Goal: Task Accomplishment & Management: Use online tool/utility

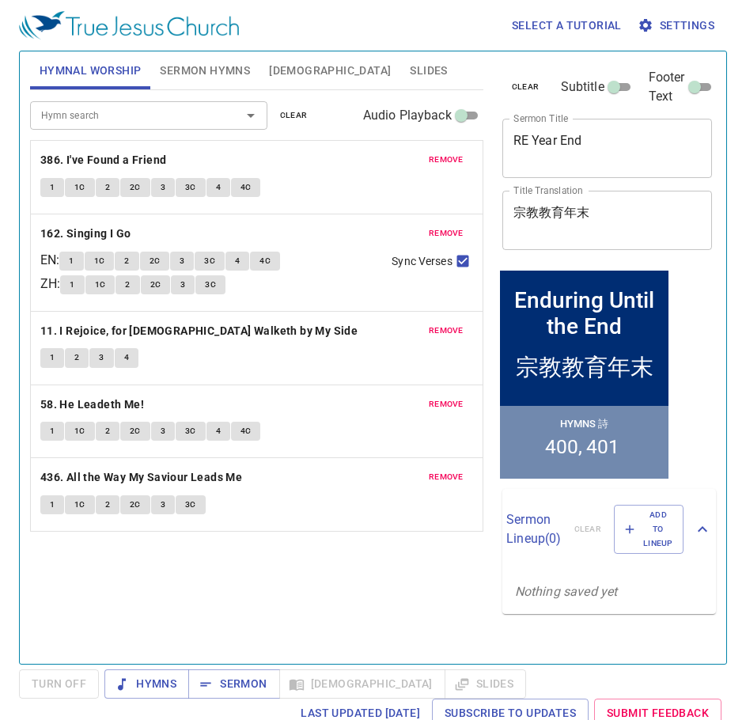
click at [602, 144] on textarea "RE Year End" at bounding box center [607, 148] width 188 height 30
paste textarea "Enduring Until the End"
type textarea "Enduring Until the End"
click at [628, 219] on textarea "宗教教育年末" at bounding box center [607, 220] width 188 height 30
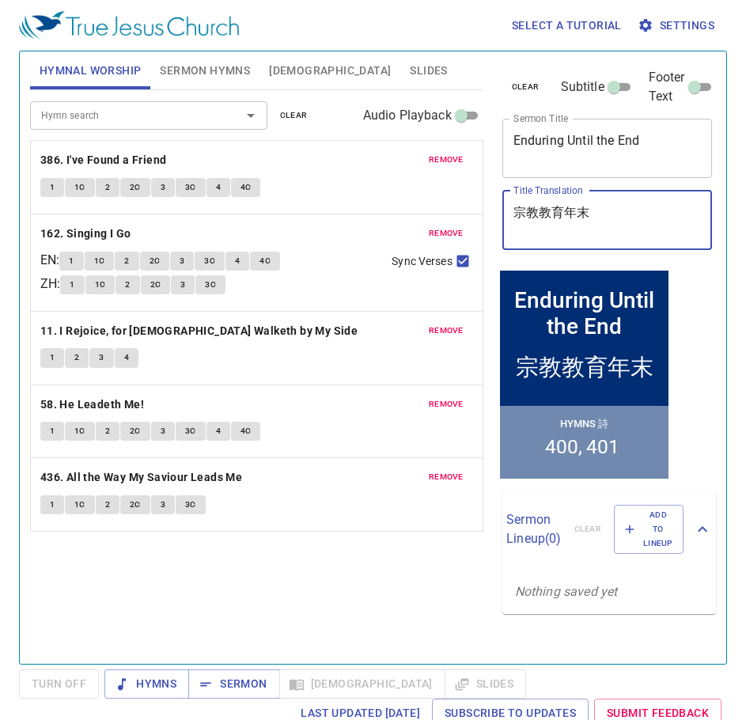
click at [628, 219] on textarea "宗教教育年末" at bounding box center [607, 220] width 188 height 30
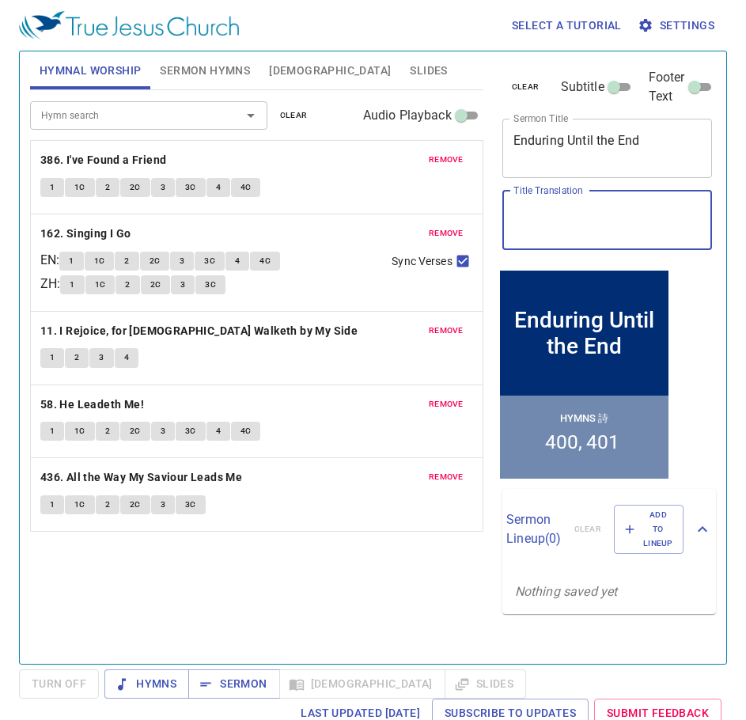
click at [212, 78] on span "Sermon Hymns" at bounding box center [205, 71] width 90 height 20
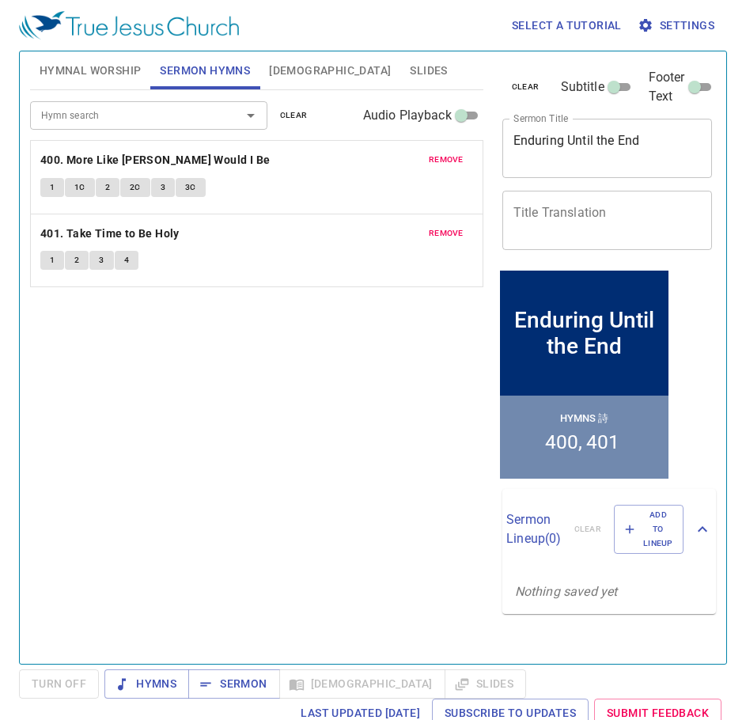
click at [445, 164] on span "remove" at bounding box center [446, 160] width 35 height 14
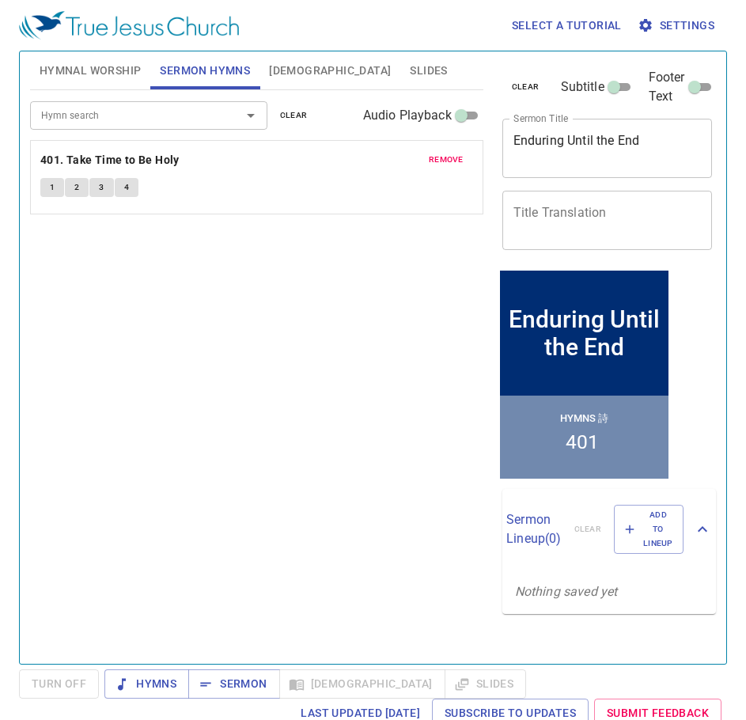
click at [445, 164] on span "remove" at bounding box center [446, 160] width 35 height 14
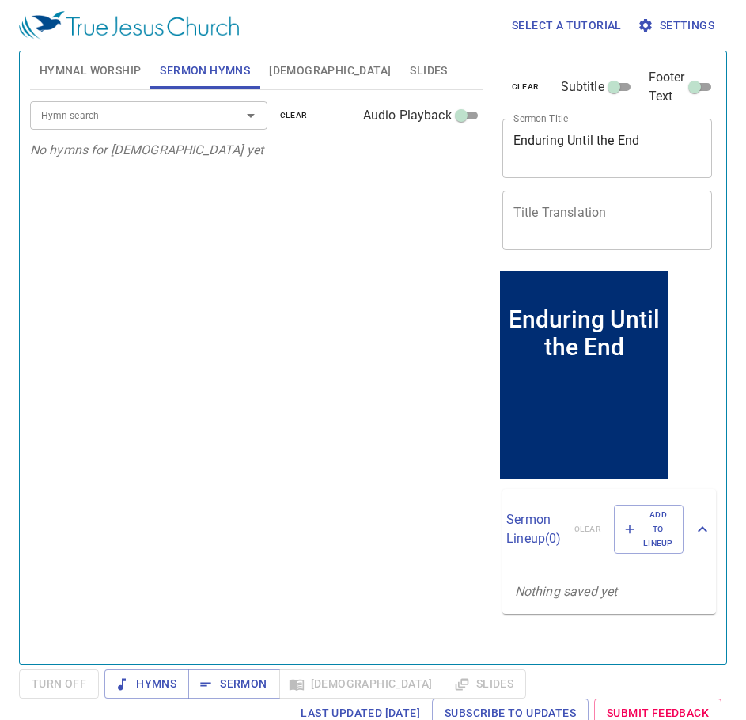
click at [125, 123] on input "Hymn search" at bounding box center [125, 115] width 181 height 18
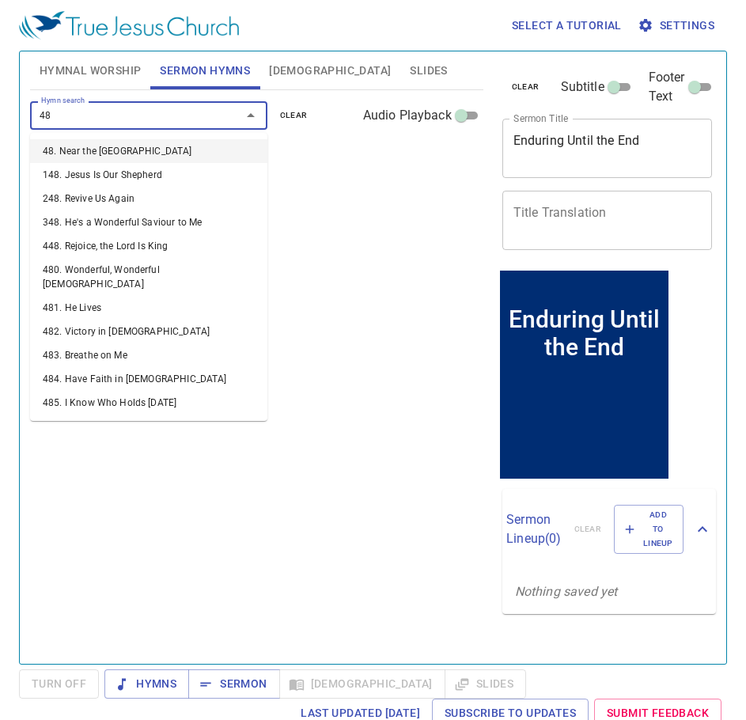
type input "484"
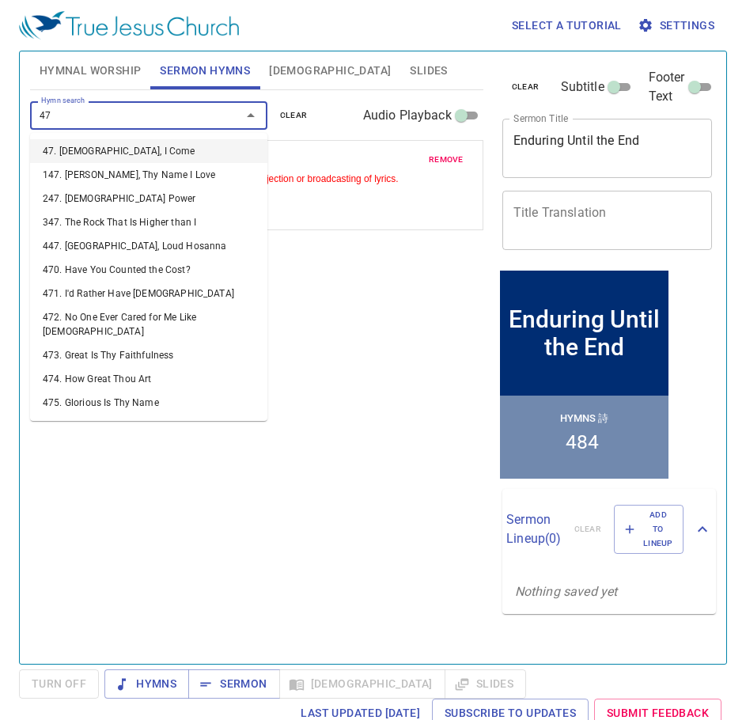
type input "473"
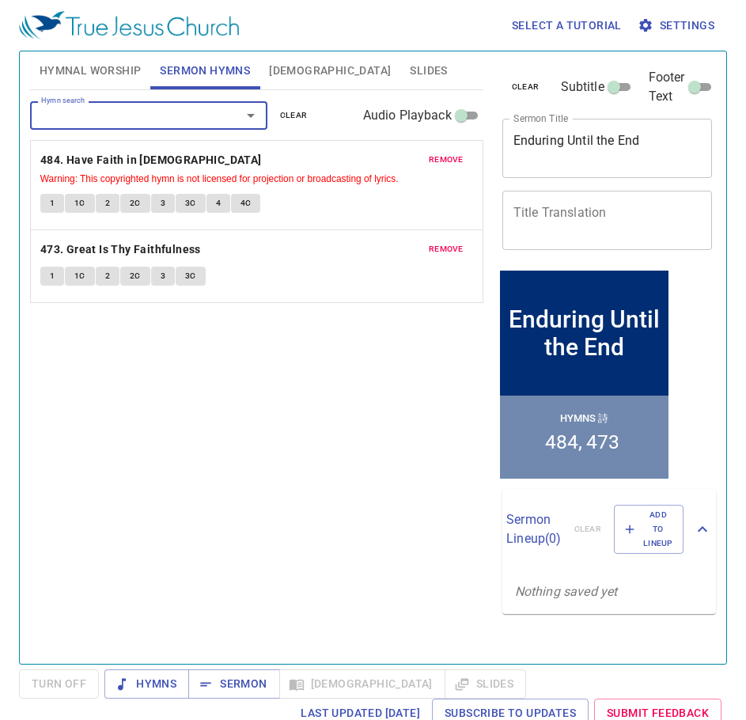
click at [538, 151] on textarea "Enduring Until the End" at bounding box center [607, 148] width 188 height 30
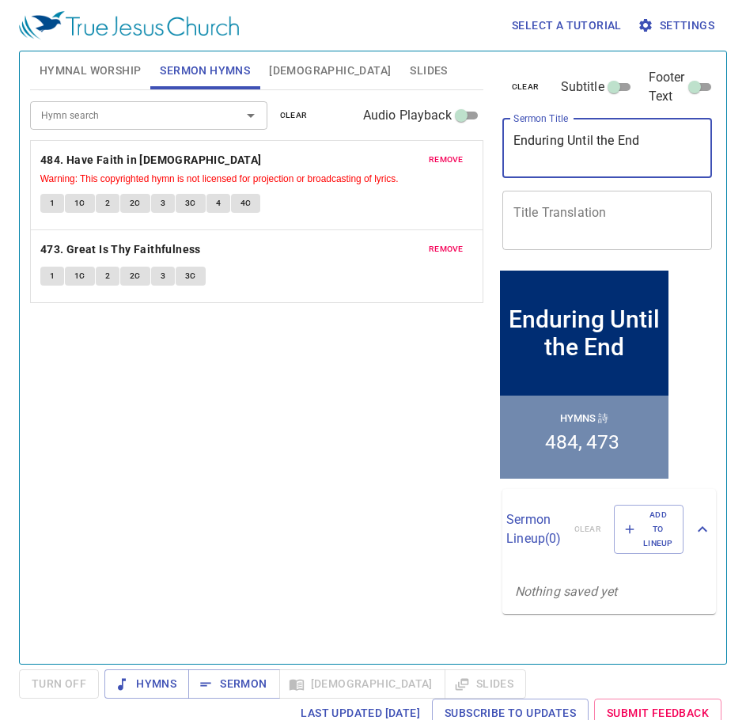
click at [538, 151] on textarea "Enduring Until the End" at bounding box center [607, 148] width 188 height 30
click at [110, 73] on span "Hymnal Worship" at bounding box center [91, 71] width 102 height 20
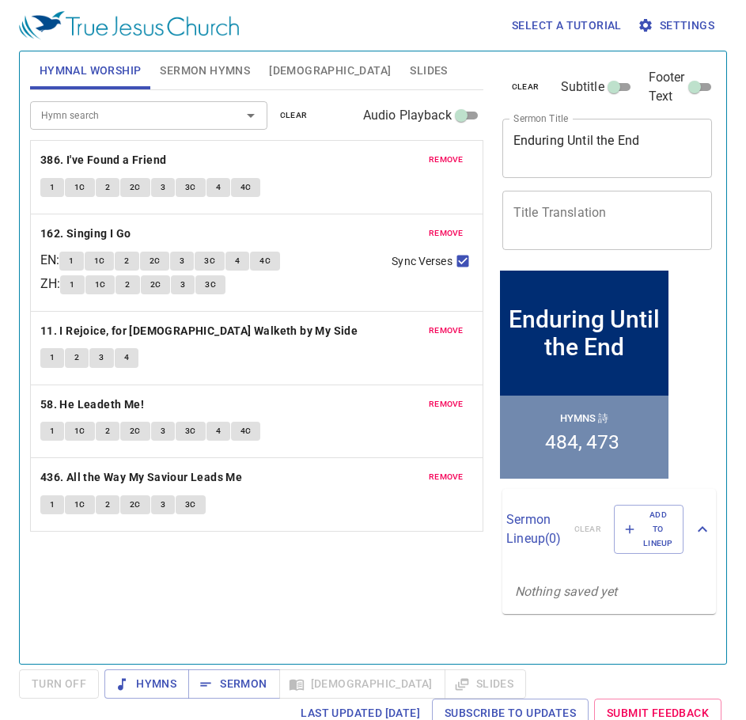
click at [461, 161] on span "remove" at bounding box center [446, 160] width 35 height 14
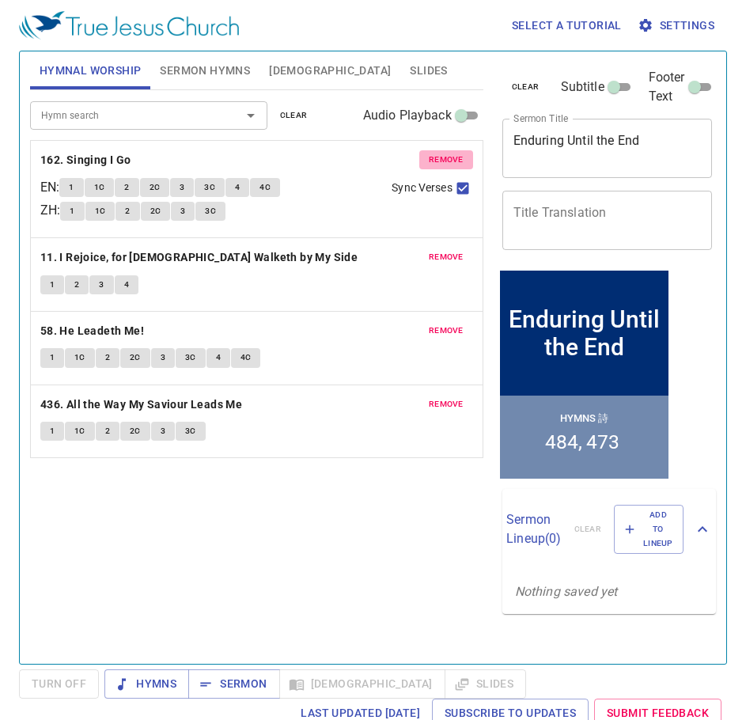
click at [461, 161] on span "remove" at bounding box center [446, 160] width 35 height 14
click at [461, 250] on span "remove" at bounding box center [446, 257] width 35 height 14
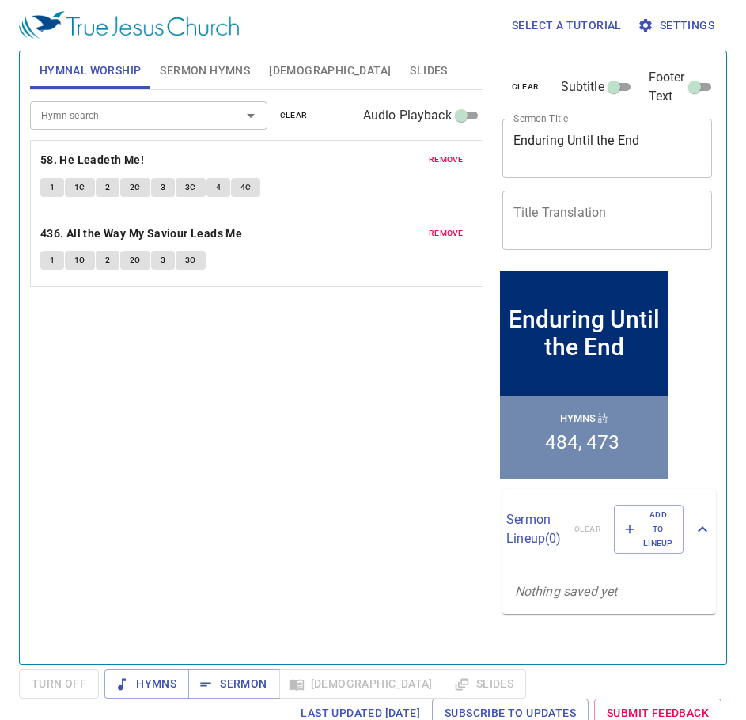
click at [462, 161] on span "remove" at bounding box center [446, 160] width 35 height 14
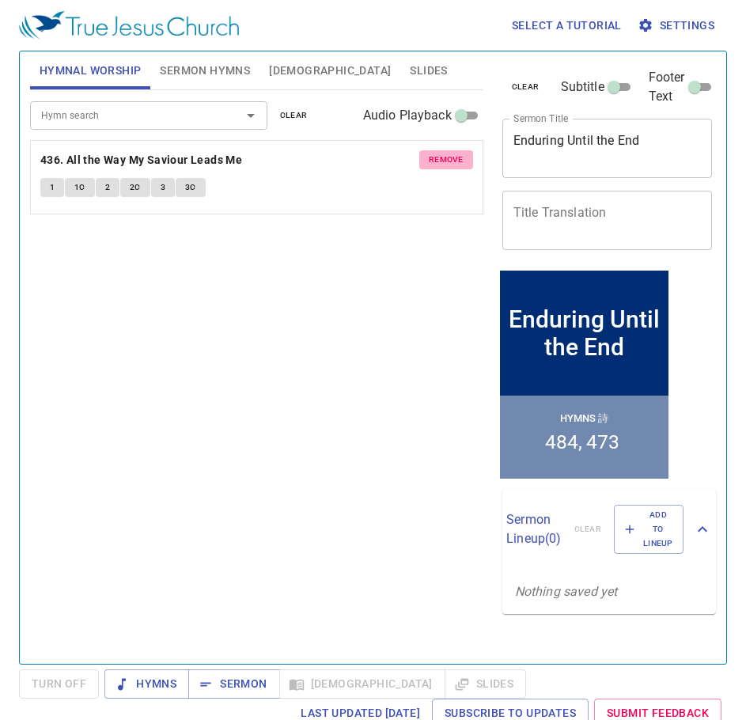
click at [462, 161] on span "remove" at bounding box center [446, 160] width 35 height 14
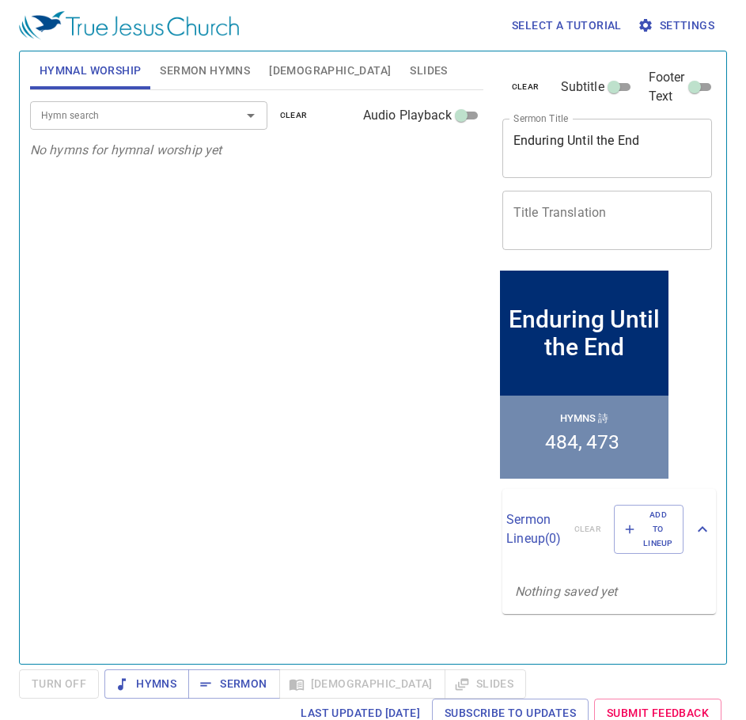
click at [179, 118] on input "Hymn search" at bounding box center [125, 115] width 181 height 18
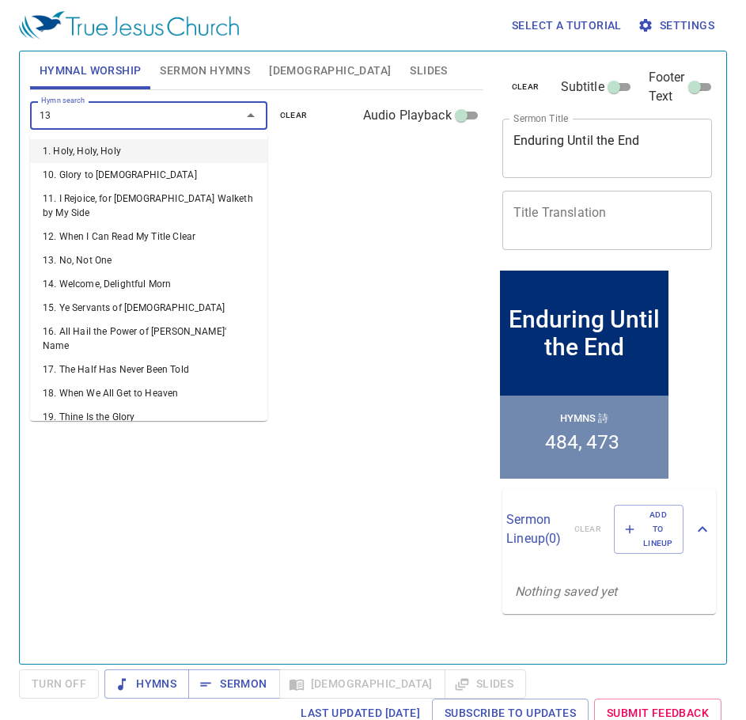
type input "138"
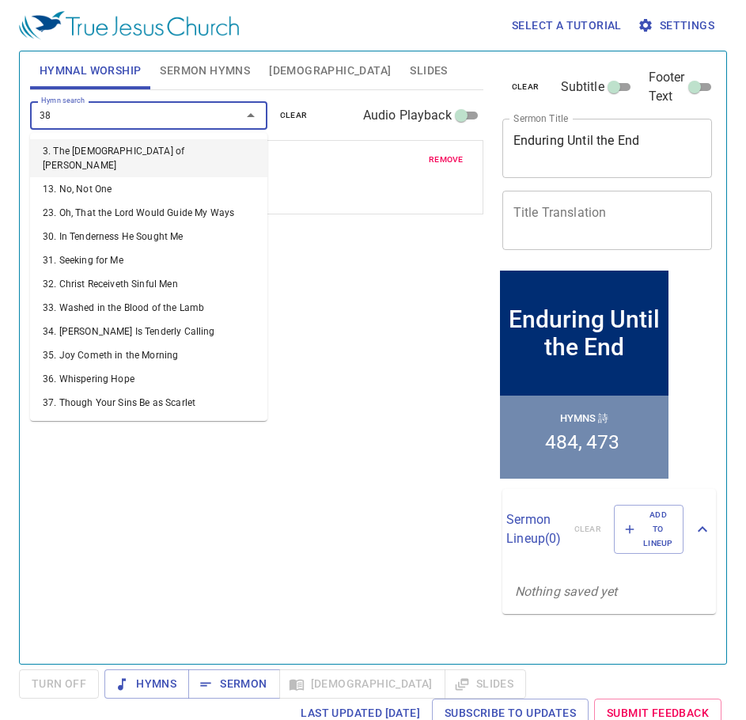
type input "388"
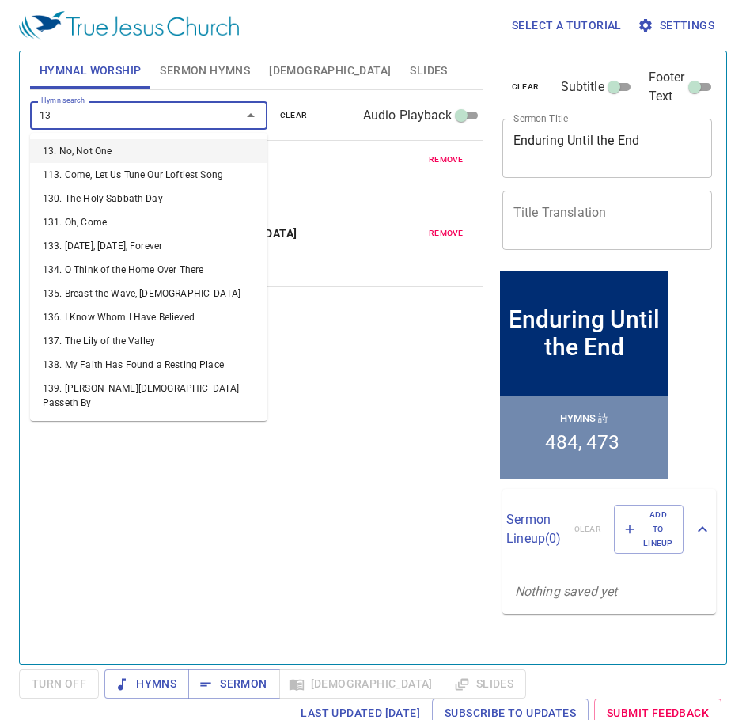
type input "131"
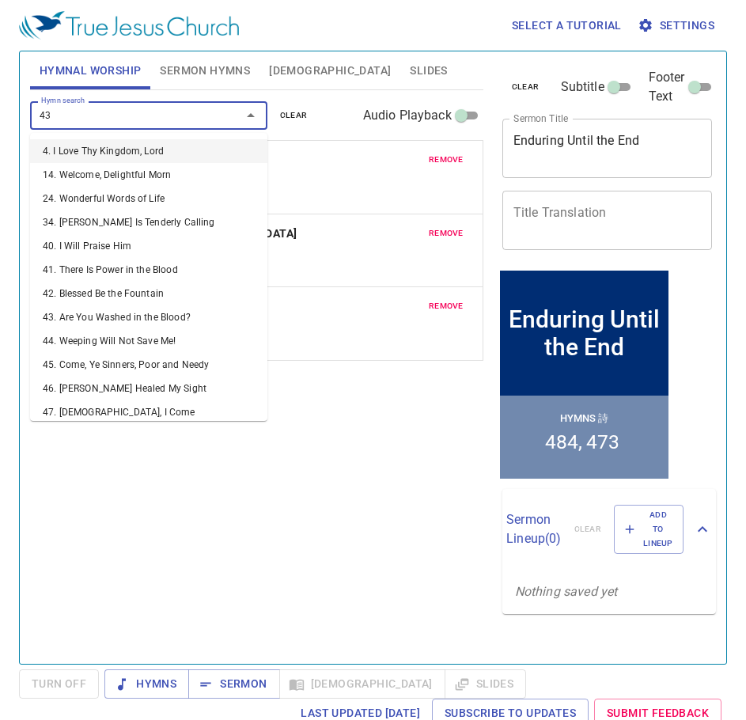
type input "433"
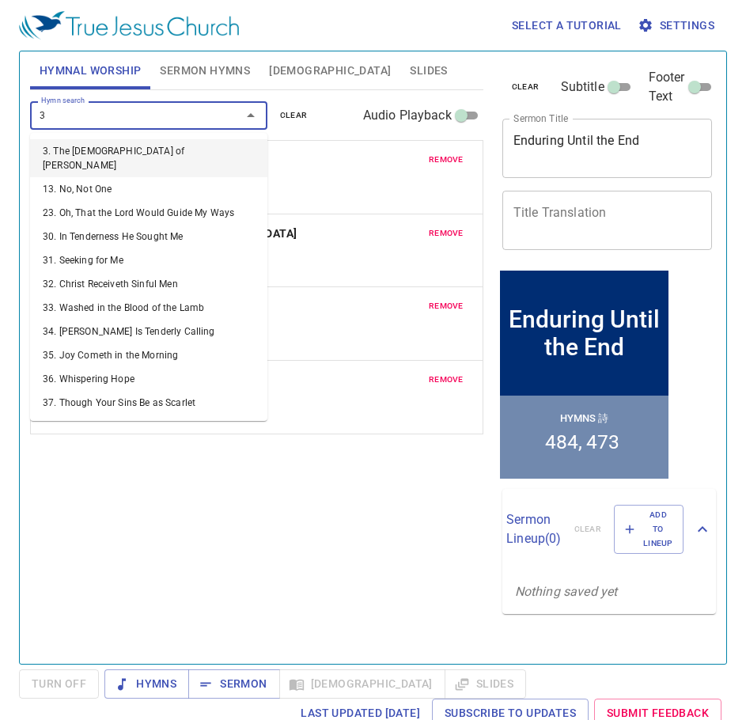
type input "36"
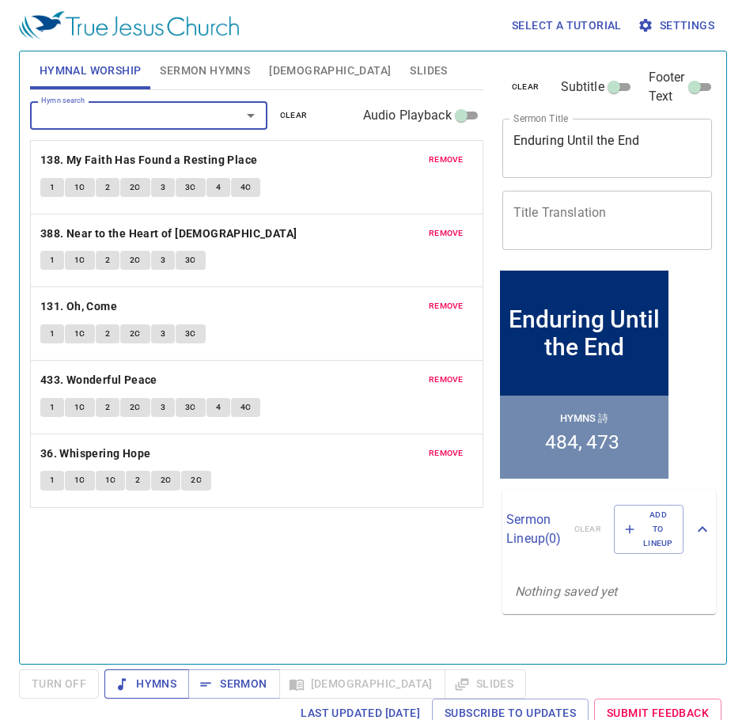
click at [0, 0] on span "Hymns" at bounding box center [0, 0] width 0 height 0
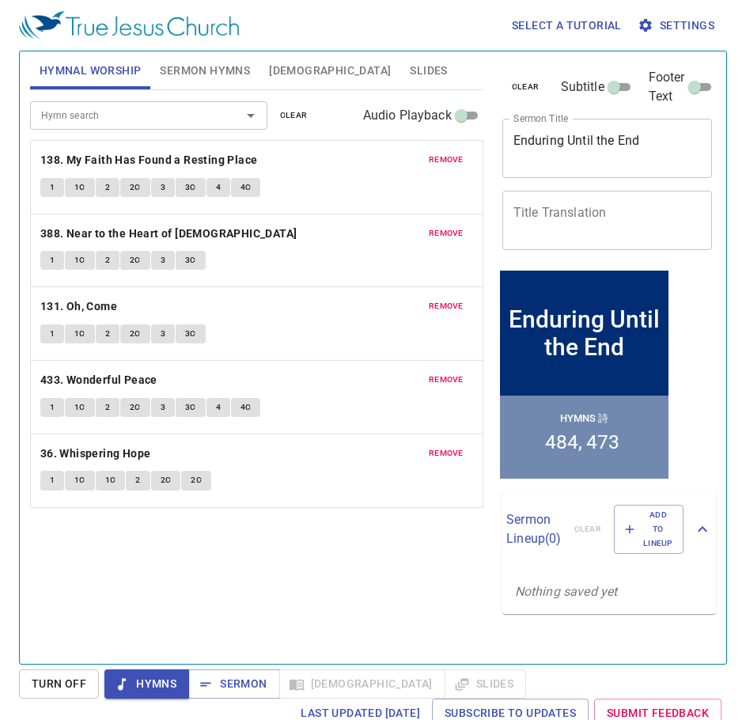
click at [369, 554] on div "Hymn search Hymn search clear Audio Playback remove 138. My Faith Has Found a R…" at bounding box center [256, 370] width 453 height 560
click at [604, 221] on textarea "Title Translation" at bounding box center [607, 220] width 188 height 30
paste textarea "堅持到底"
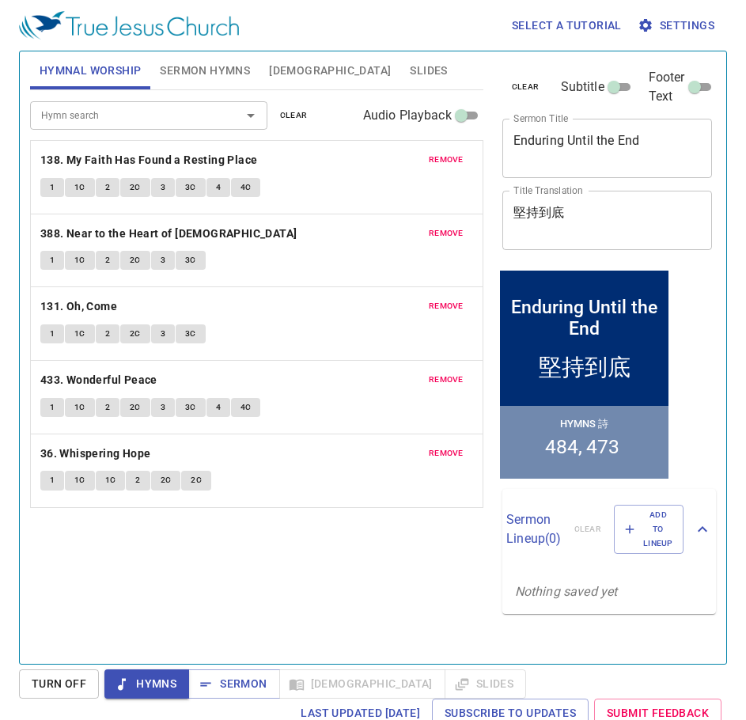
click at [410, 548] on div "Hymn search Hymn search clear Audio Playback remove 138. My Faith Has Found a R…" at bounding box center [256, 370] width 453 height 560
drag, startPoint x: 577, startPoint y: 219, endPoint x: 494, endPoint y: 200, distance: 85.2
click at [494, 200] on div "clear Subtitle Footer Text Sermon Title Enduring Until the End x Sermon Title T…" at bounding box center [606, 351] width 232 height 612
paste textarea "耐 到"
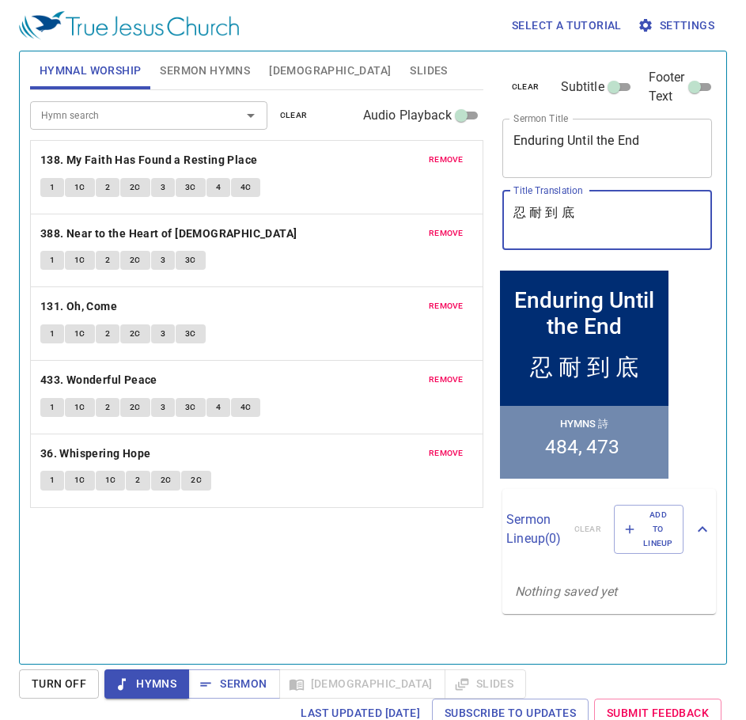
click at [532, 212] on textarea "忍 耐 到 底" at bounding box center [607, 220] width 188 height 30
type textarea "忍耐到底"
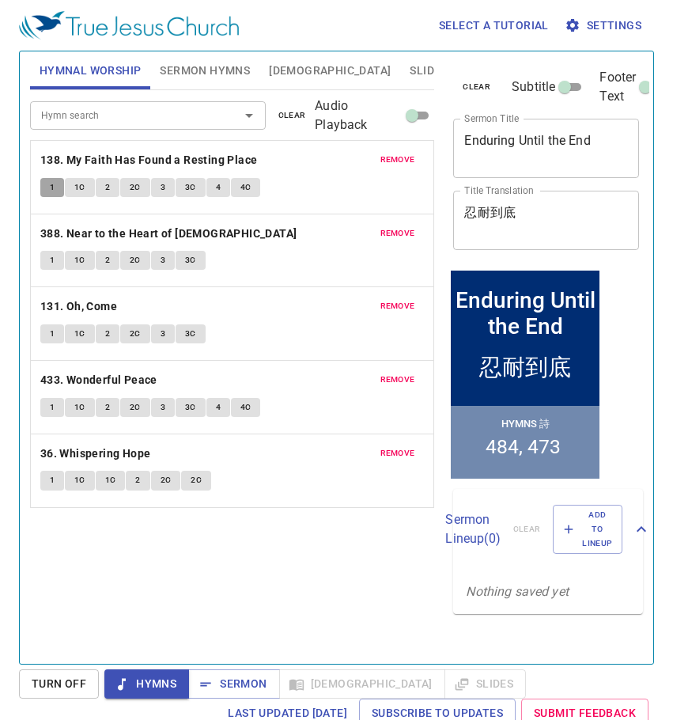
click at [50, 187] on span "1" at bounding box center [52, 187] width 5 height 14
click at [82, 187] on span "1C" at bounding box center [79, 187] width 11 height 14
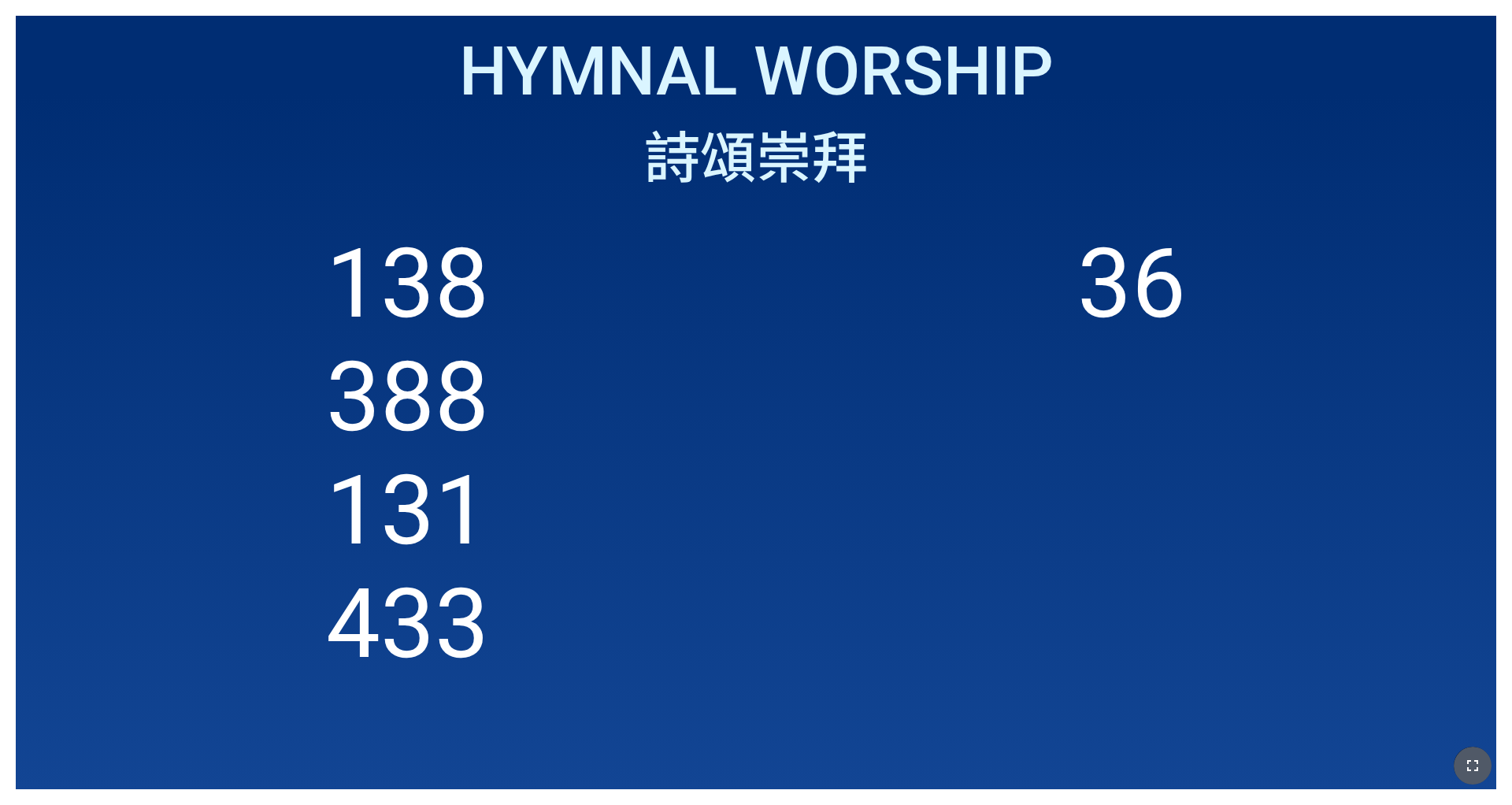
drag, startPoint x: 1475, startPoint y: 780, endPoint x: 1478, endPoint y: 827, distance: 47.1
click at [630, 503] on button "button" at bounding box center [1473, 766] width 38 height 38
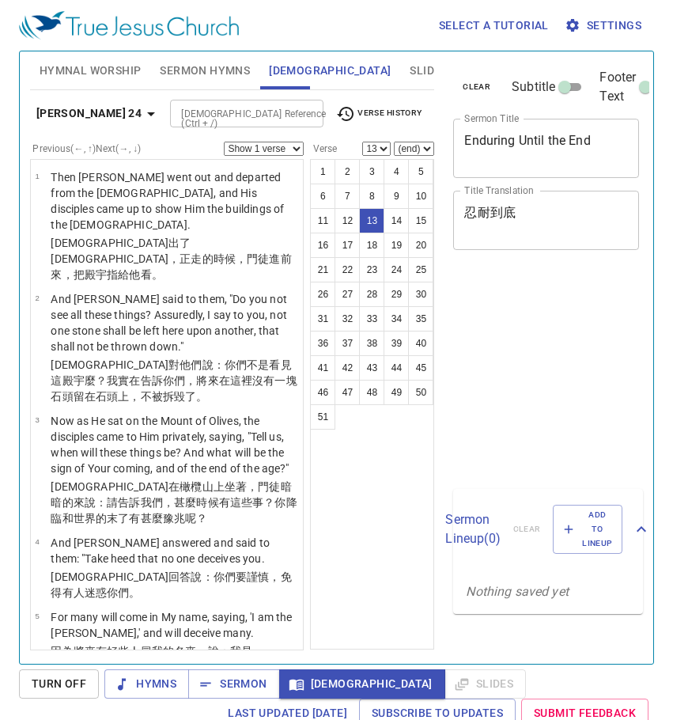
select select "13"
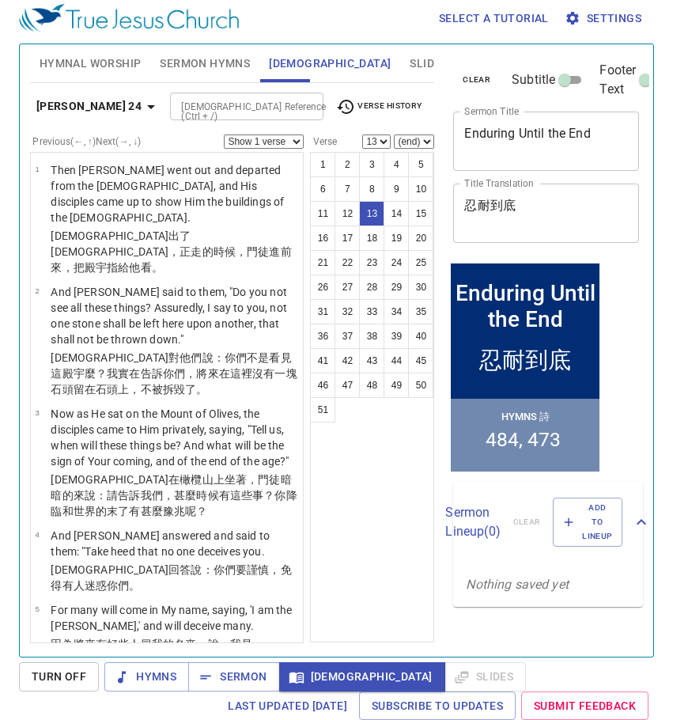
scroll to position [818, 0]
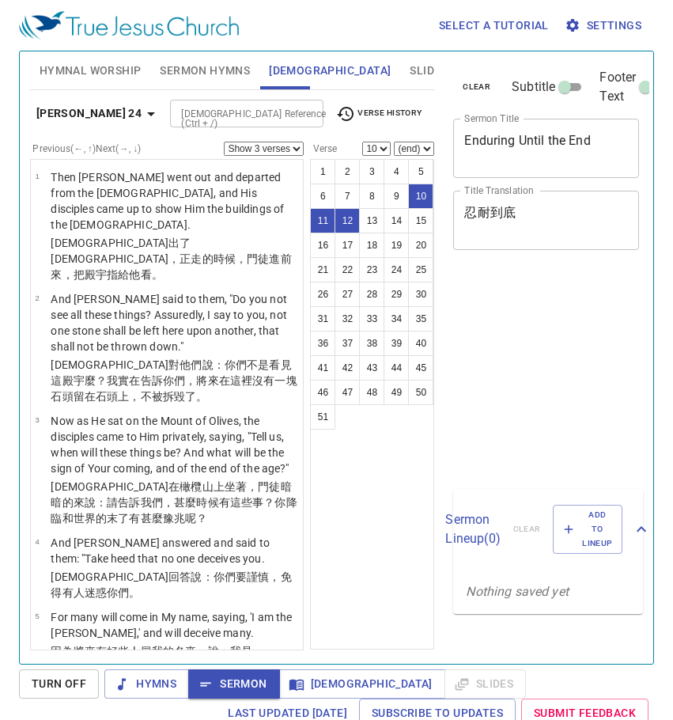
select select "3"
select select "10"
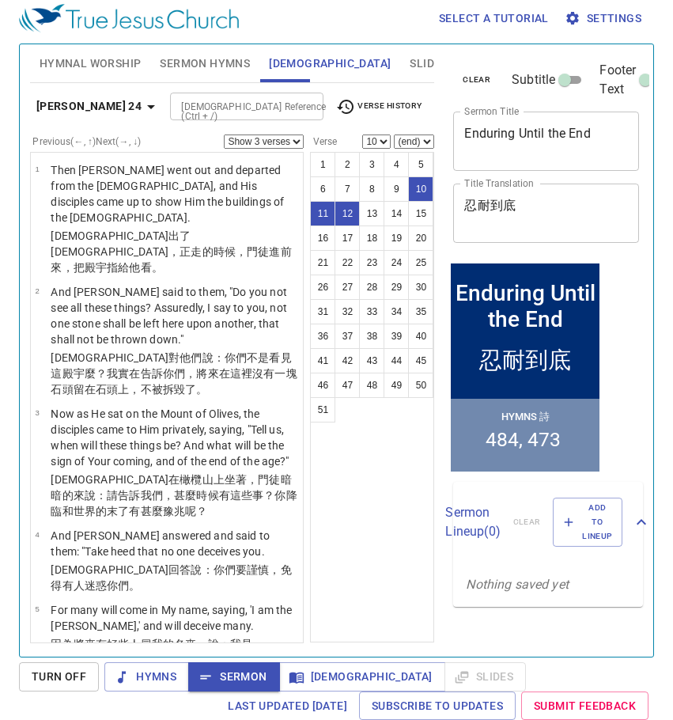
scroll to position [818, 0]
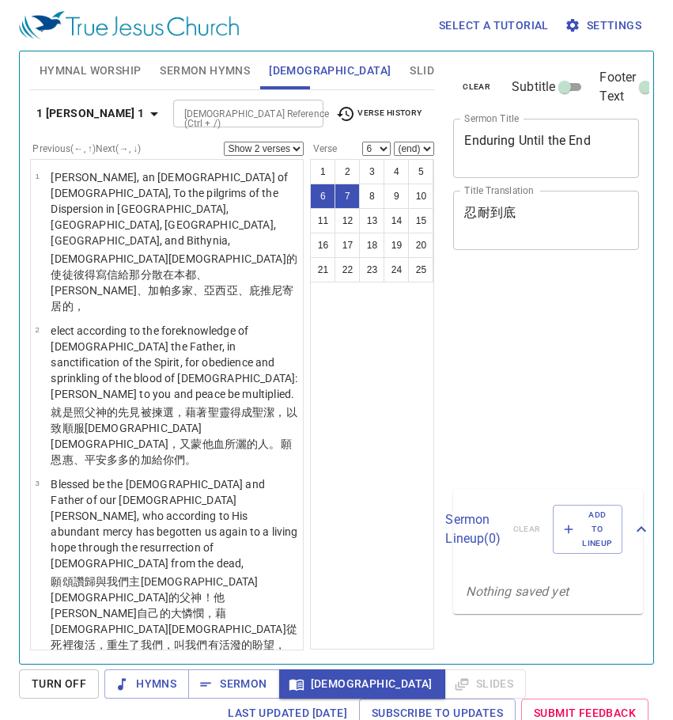
select select "2"
select select "6"
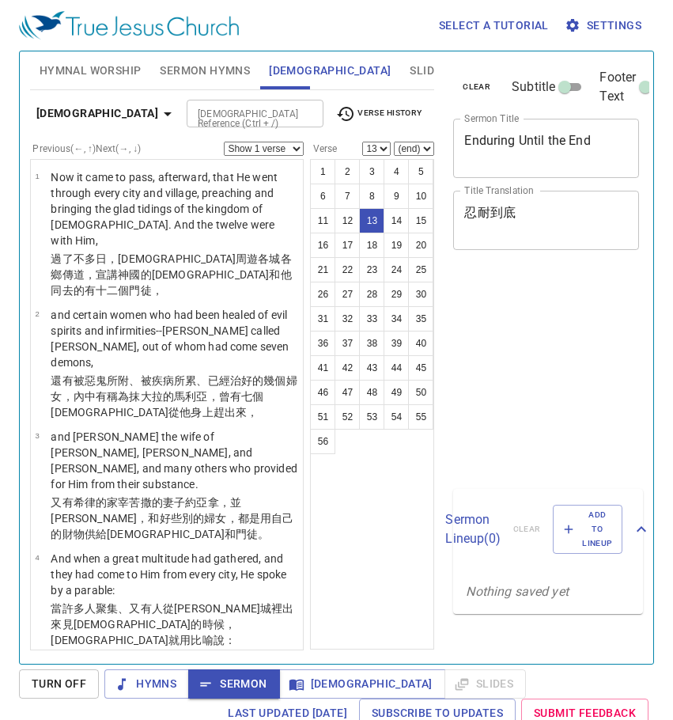
select select "13"
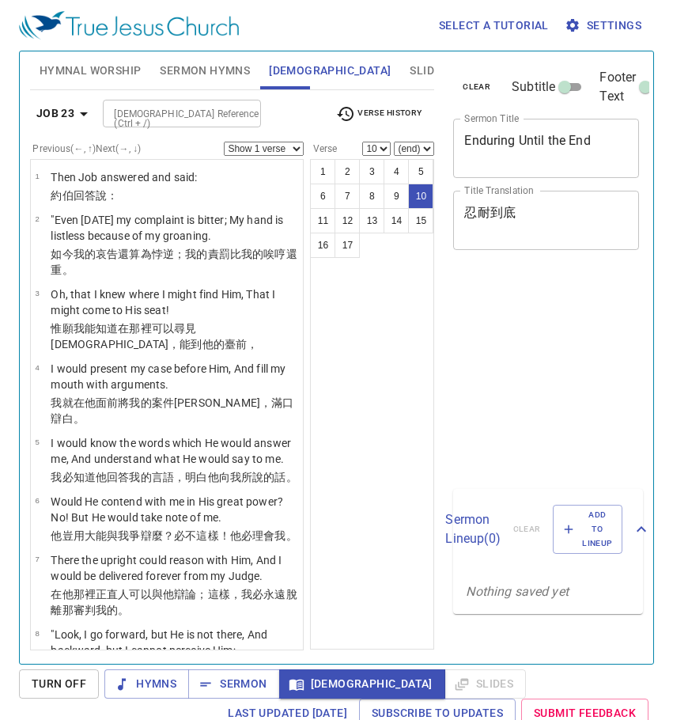
select select "10"
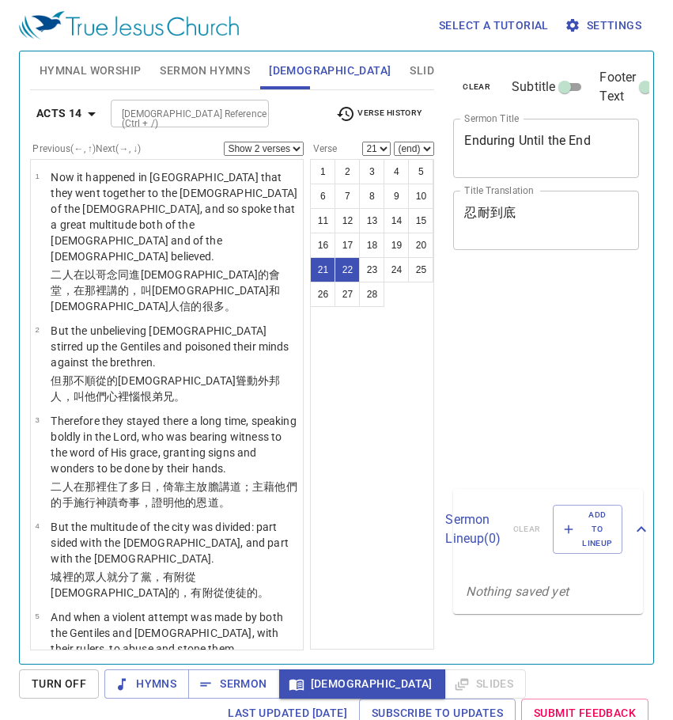
select select "2"
select select "21"
select select "2"
select select "21"
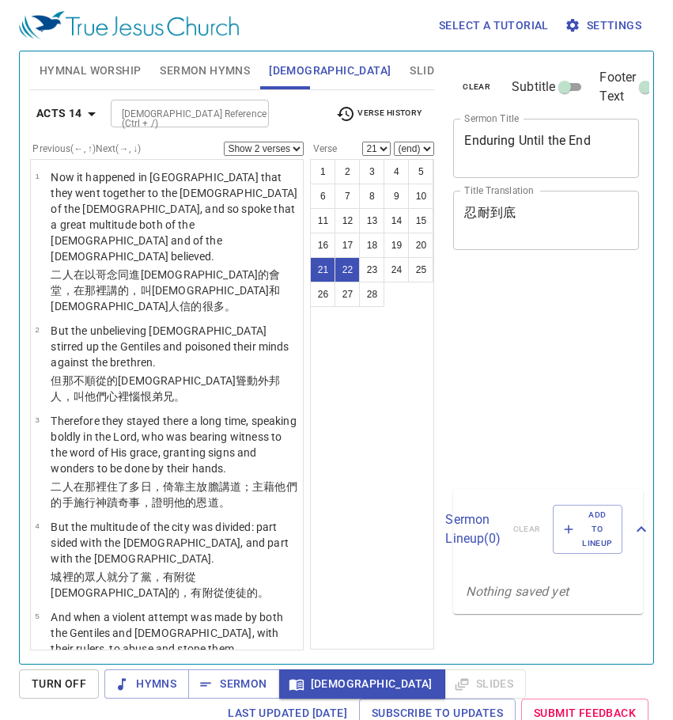
scroll to position [7, 0]
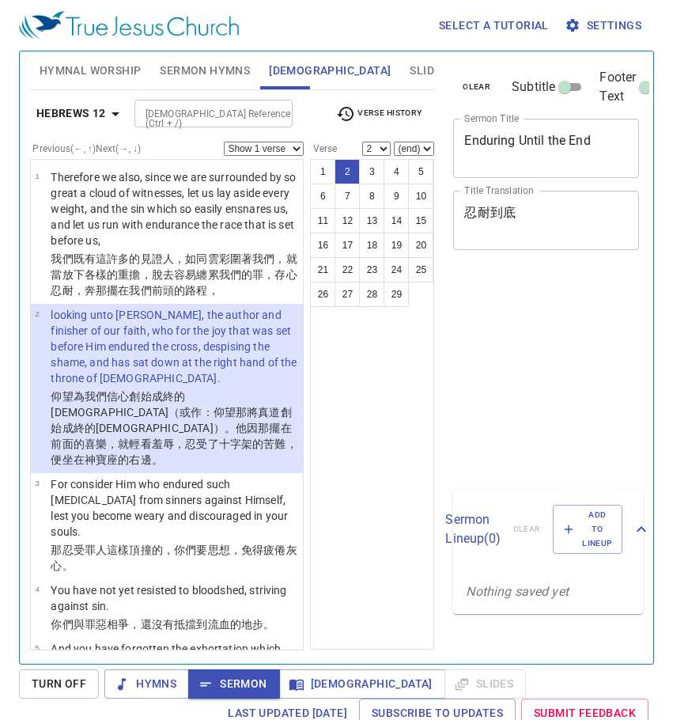
select select "2"
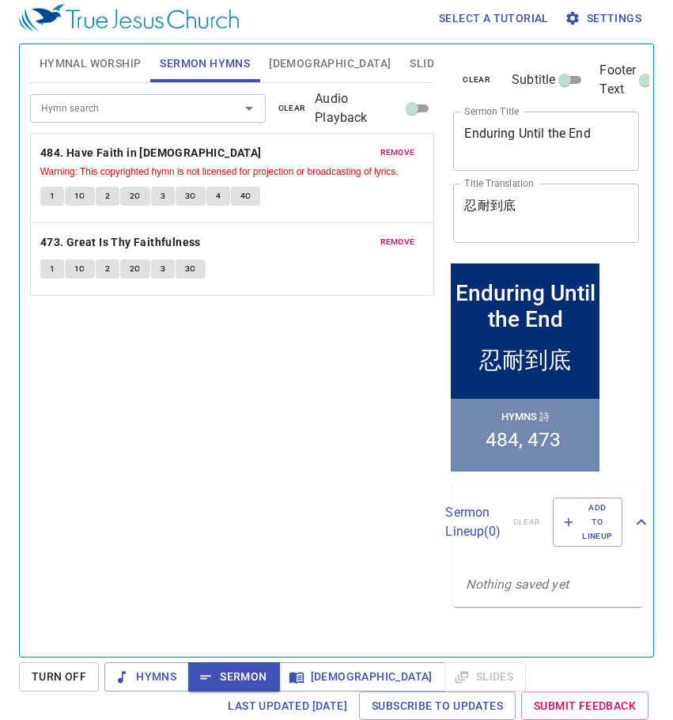
scroll to position [7, 0]
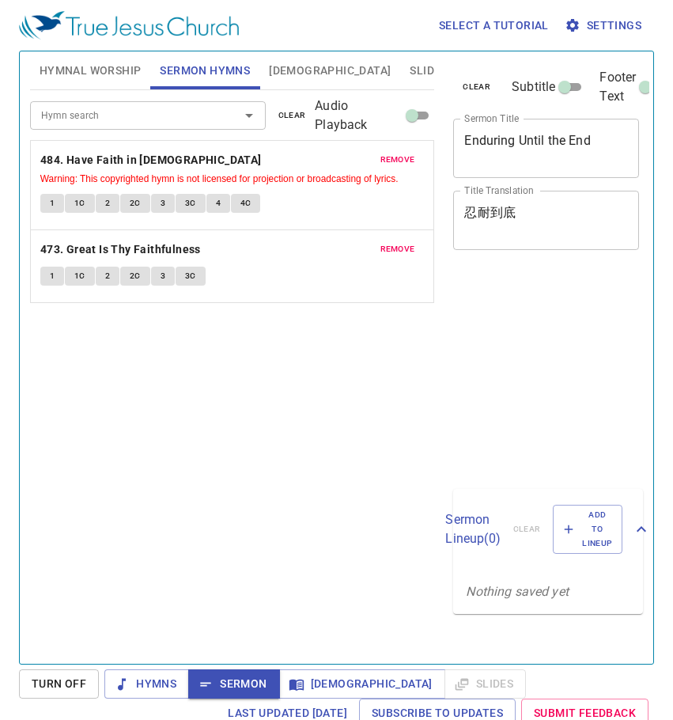
scroll to position [7, 0]
